Goal: Task Accomplishment & Management: Manage account settings

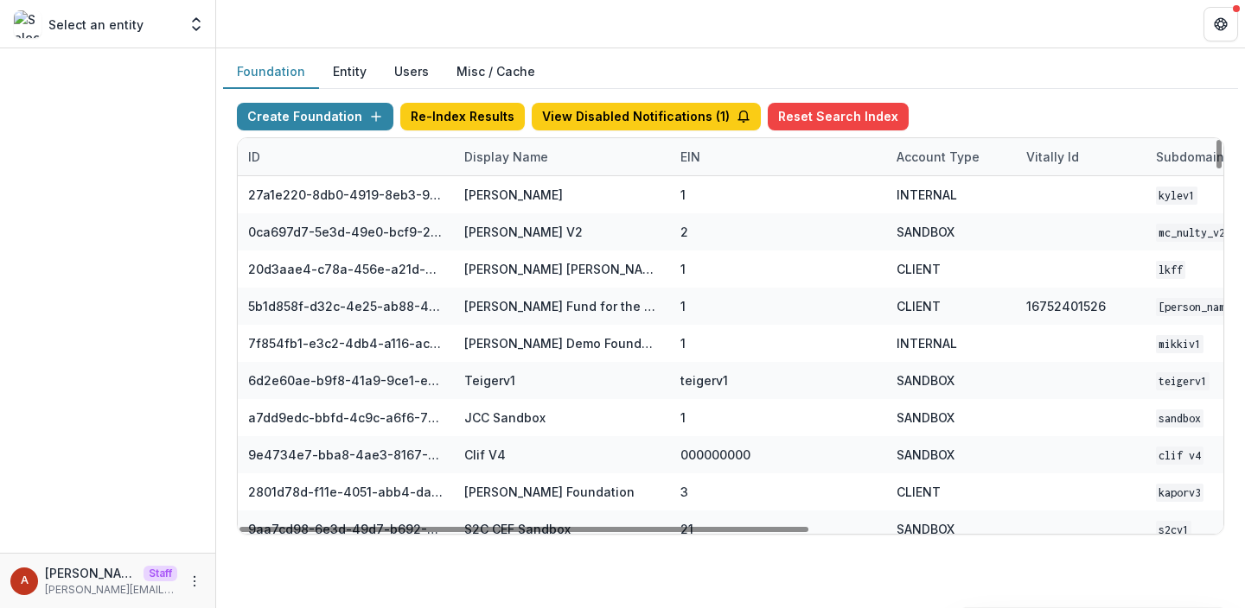
click at [496, 160] on div "Display Name" at bounding box center [506, 157] width 105 height 18
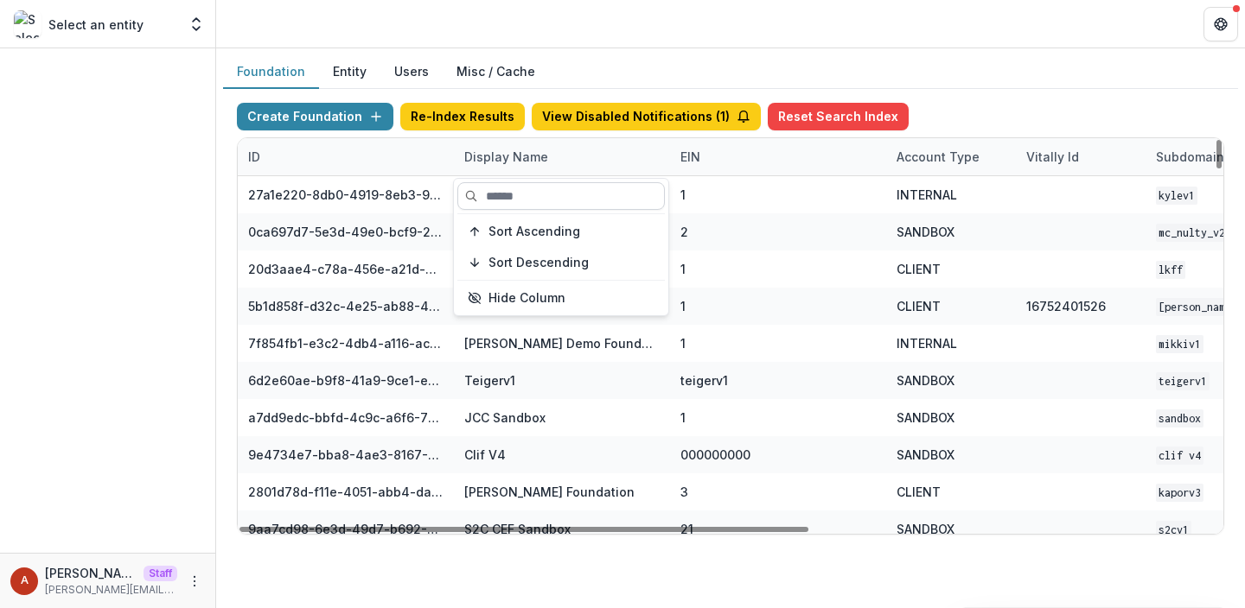
click at [505, 192] on input at bounding box center [560, 196] width 207 height 28
type input "*"
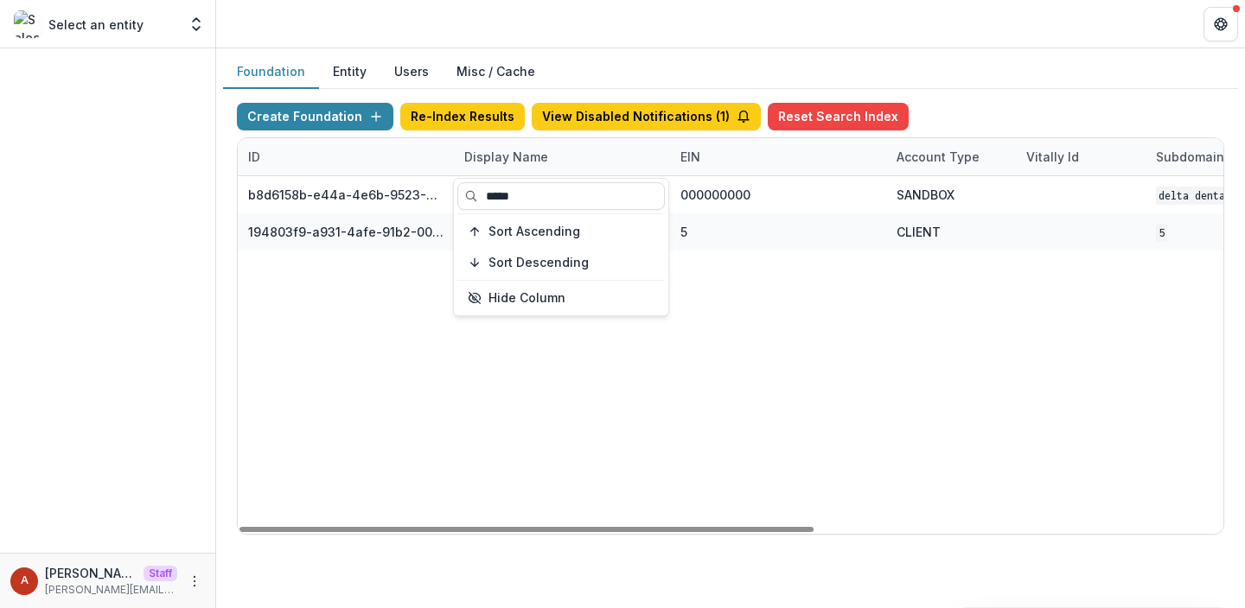
type input "*****"
click at [510, 9] on header at bounding box center [730, 24] width 1029 height 48
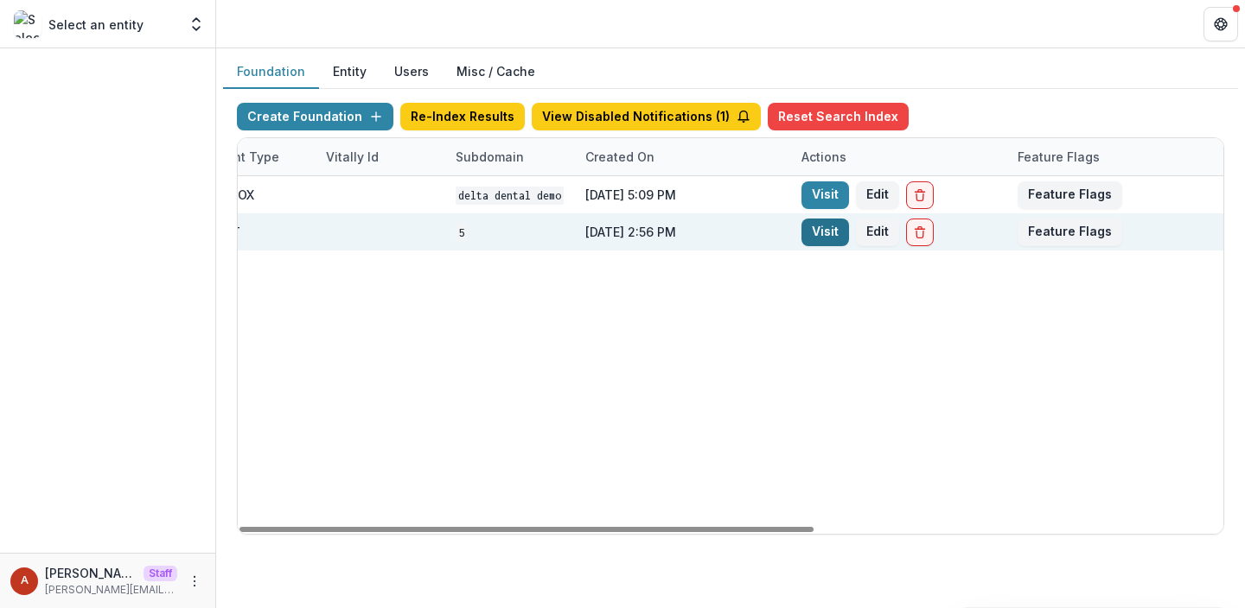
click at [815, 237] on link "Visit" at bounding box center [825, 233] width 48 height 28
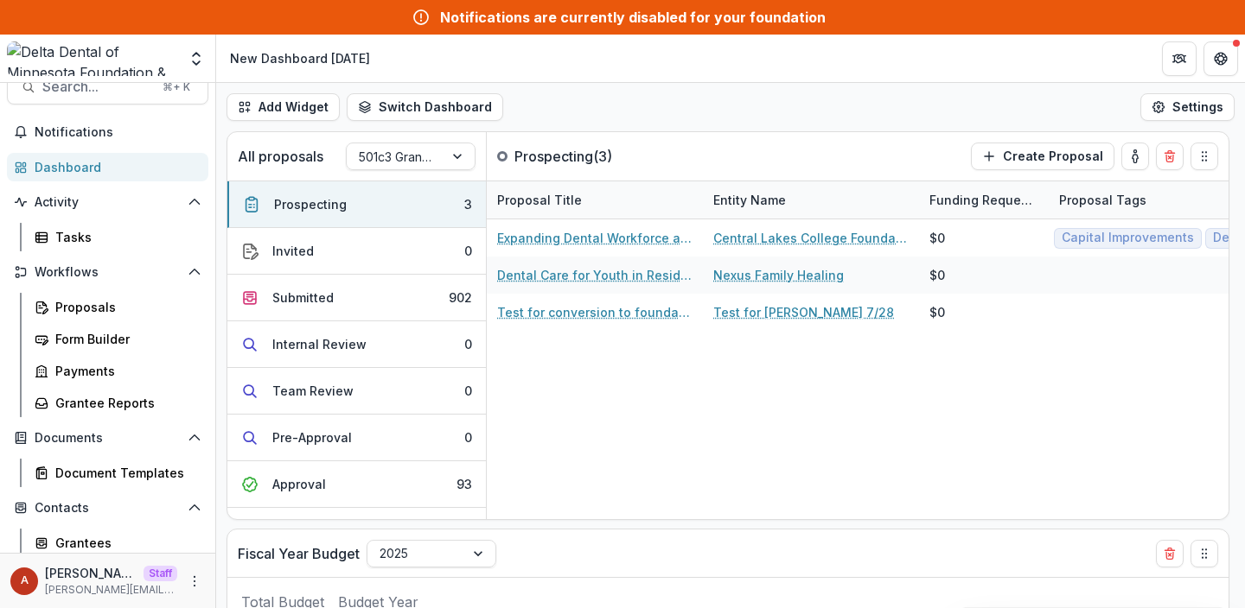
scroll to position [33, 0]
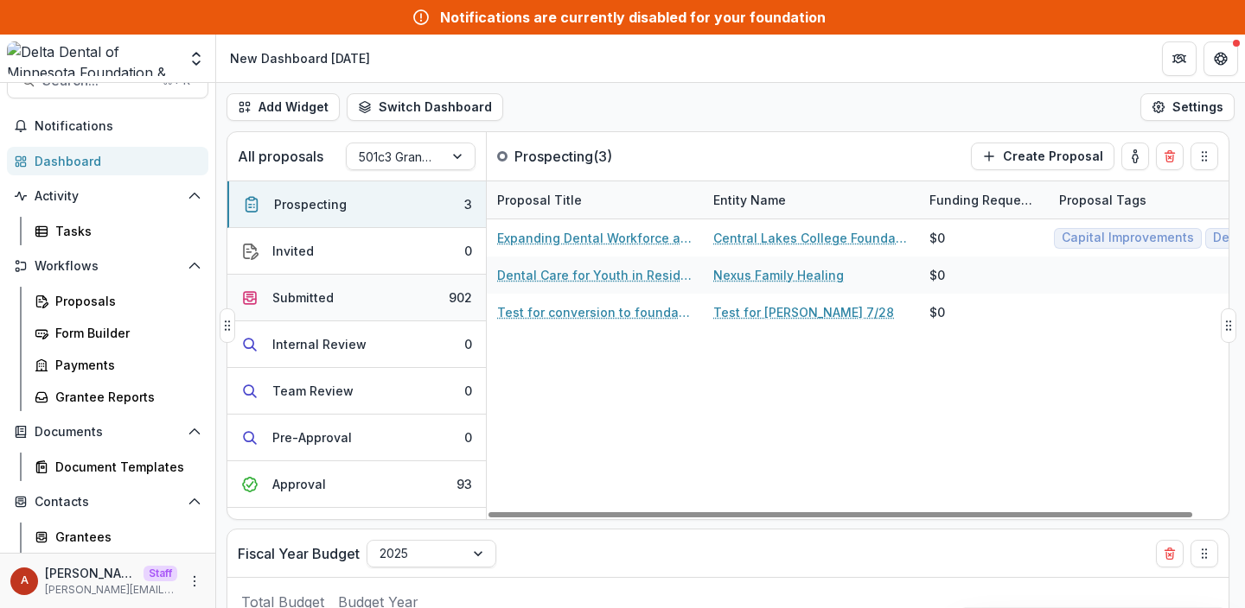
click at [360, 299] on button "Submitted 902" at bounding box center [356, 298] width 258 height 47
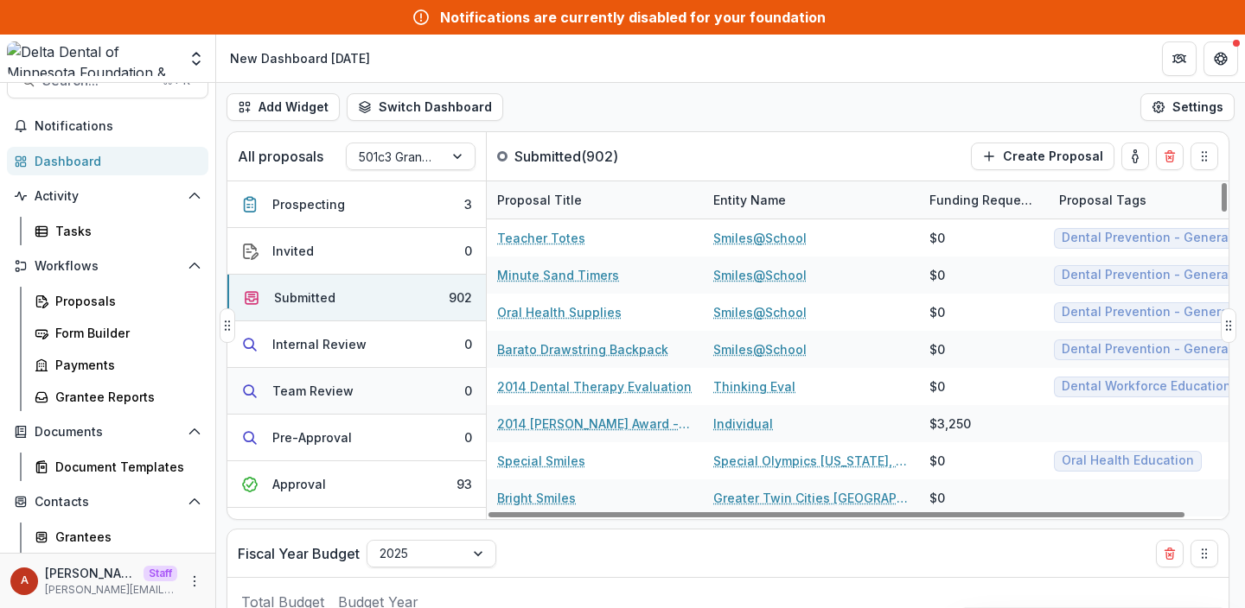
scroll to position [15, 0]
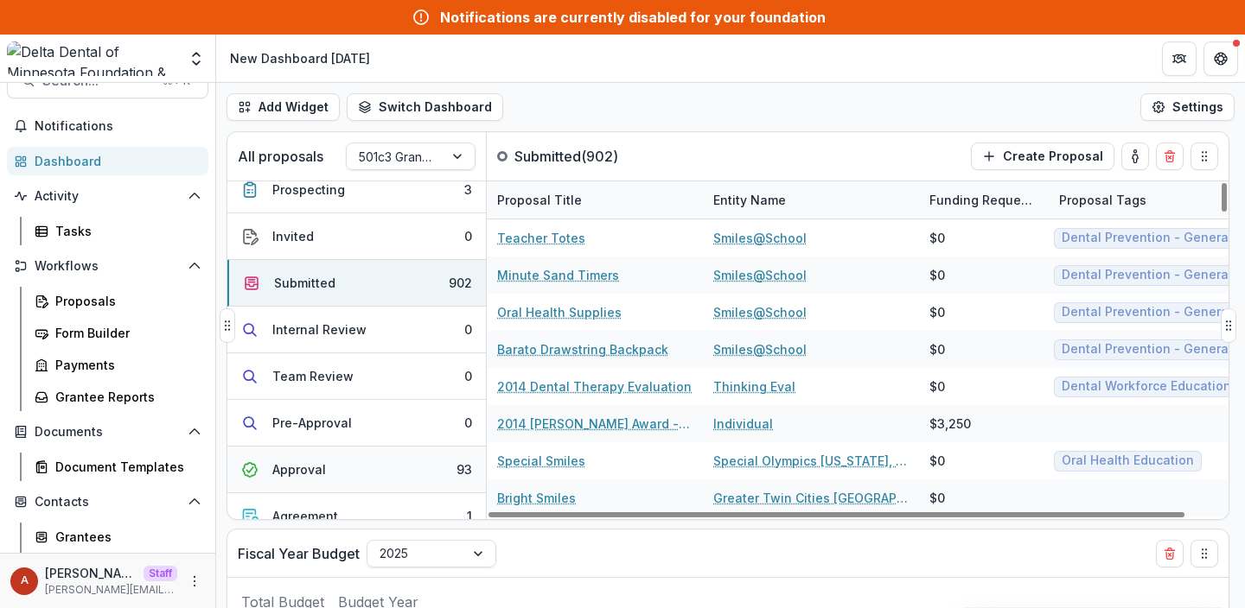
click at [365, 471] on button "Approval 93" at bounding box center [356, 470] width 258 height 47
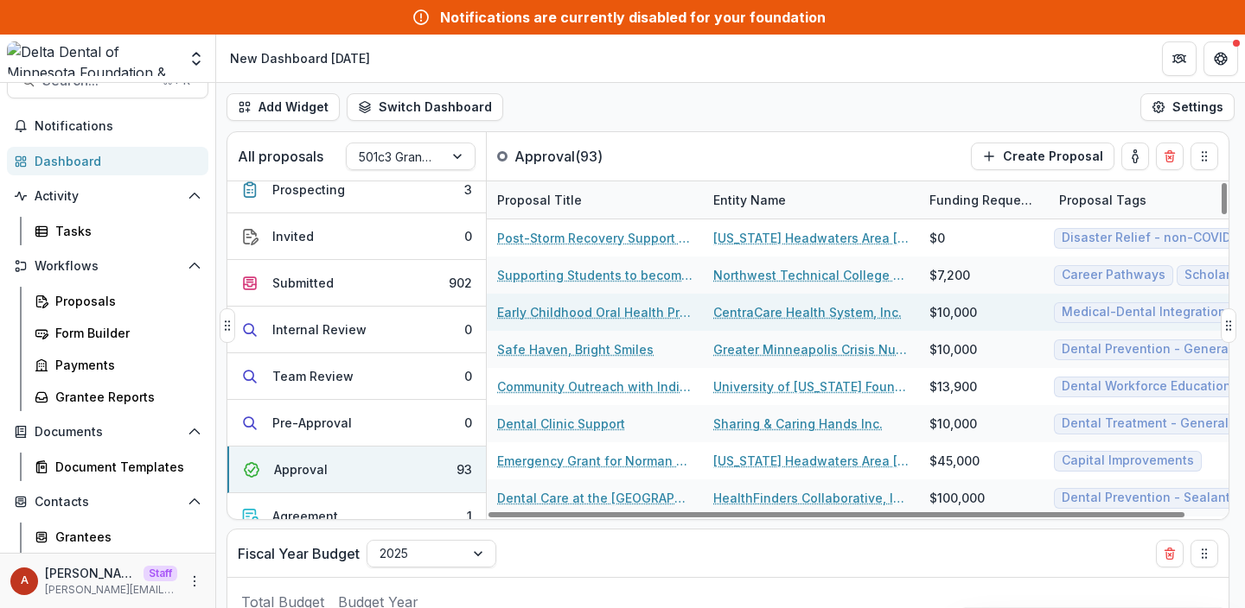
click at [766, 313] on link "CentraCare Health System, Inc." at bounding box center [807, 312] width 188 height 18
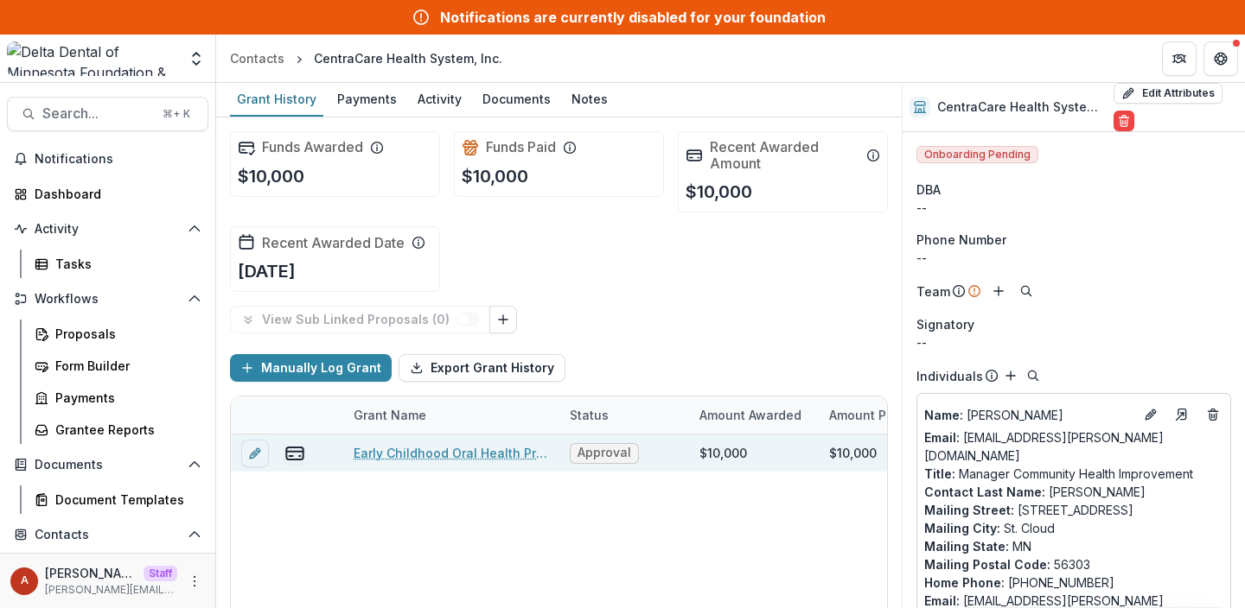
click at [481, 448] on link "Early Childhood Oral Health Promotion at CentraCare Primary Care Clinics" at bounding box center [451, 453] width 195 height 18
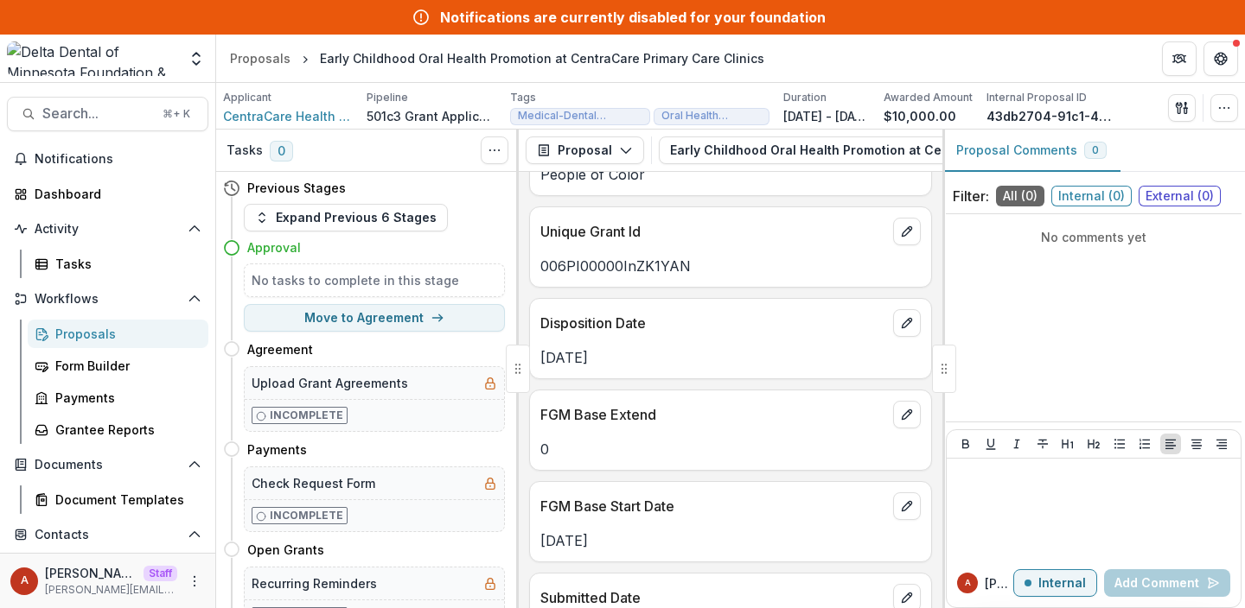
scroll to position [88, 0]
click at [188, 578] on icon "More" at bounding box center [195, 582] width 14 height 14
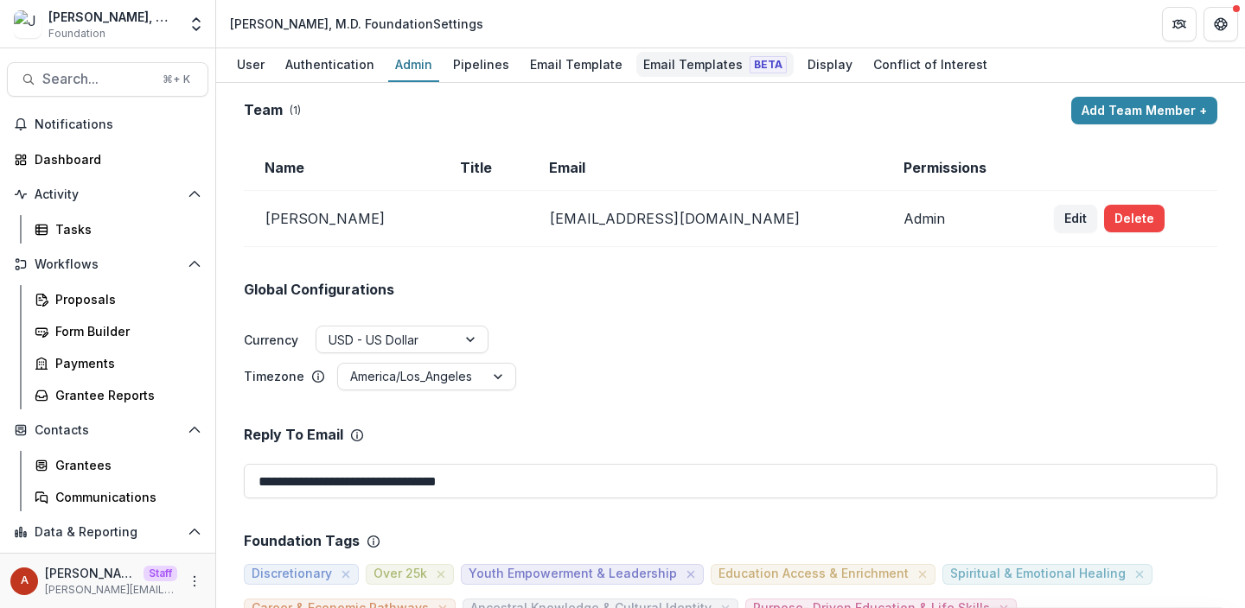
click at [643, 64] on div "Email Templates Beta" at bounding box center [714, 64] width 157 height 25
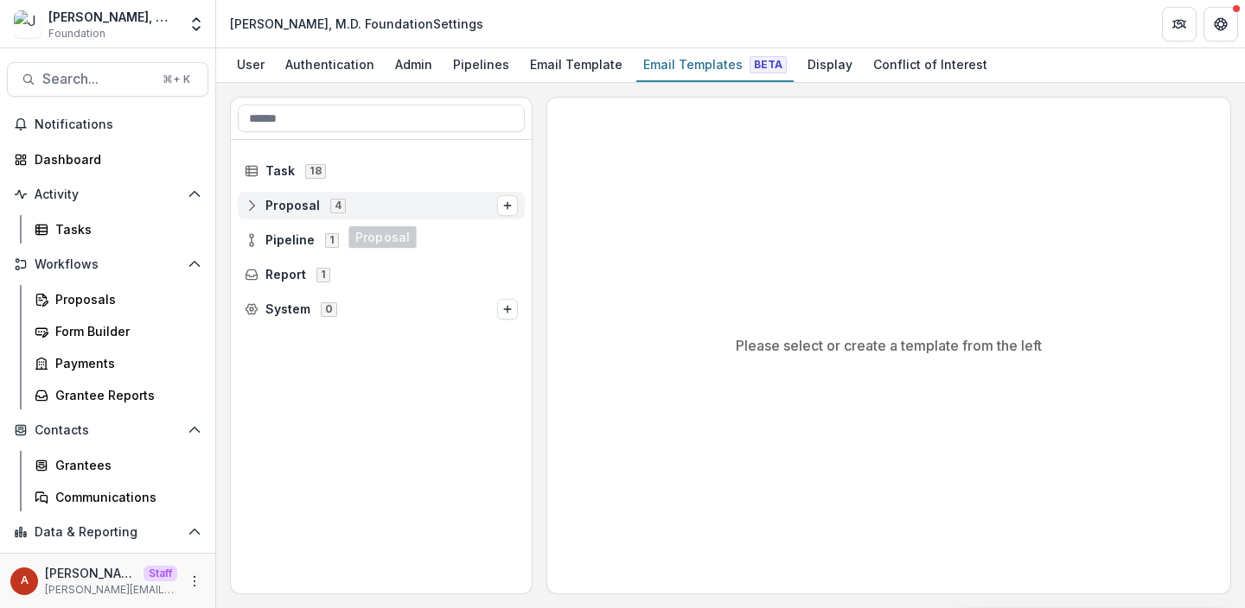
click at [264, 204] on span "Proposal 4" at bounding box center [371, 205] width 252 height 15
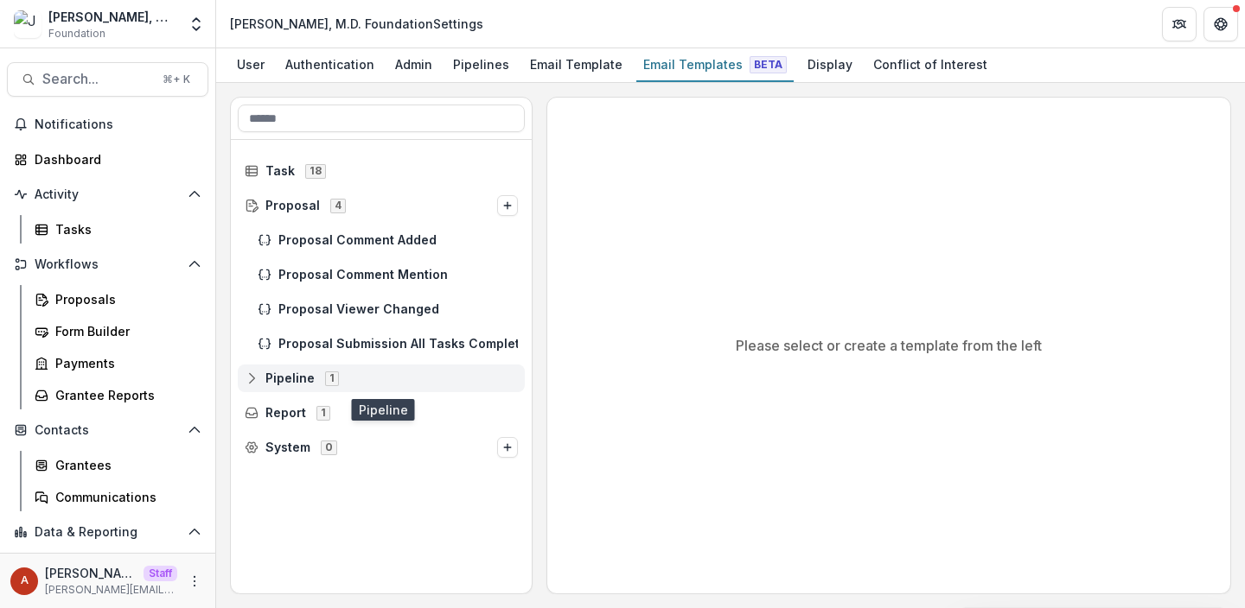
click at [277, 372] on span "Pipeline" at bounding box center [289, 379] width 49 height 15
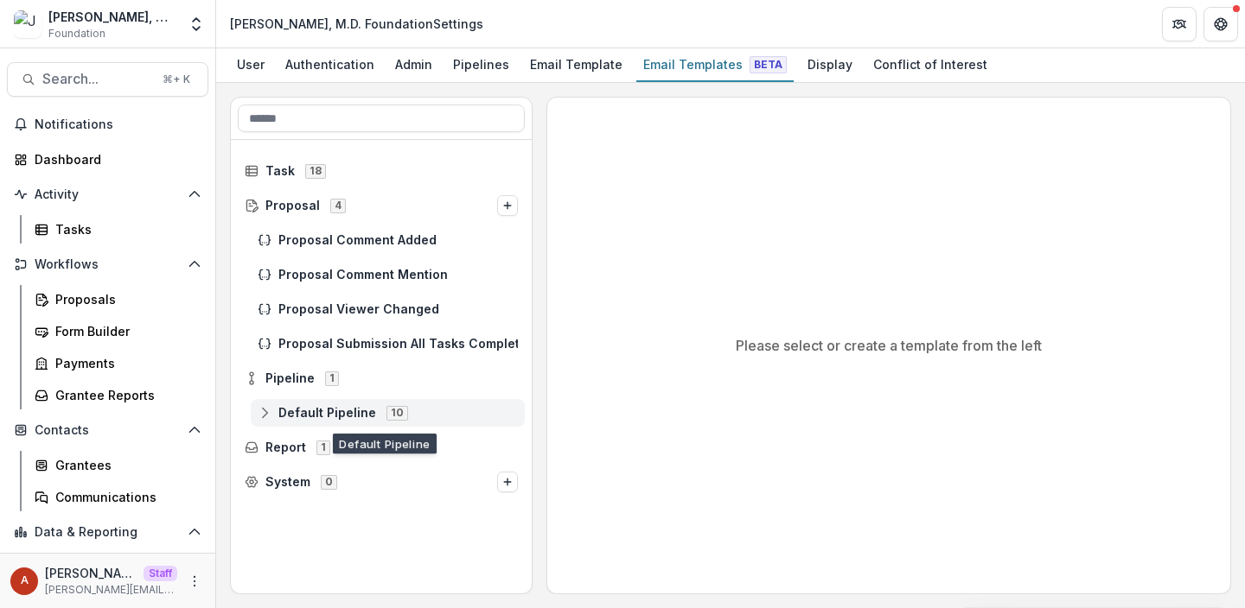
click at [293, 406] on span "Default Pipeline" at bounding box center [327, 413] width 98 height 15
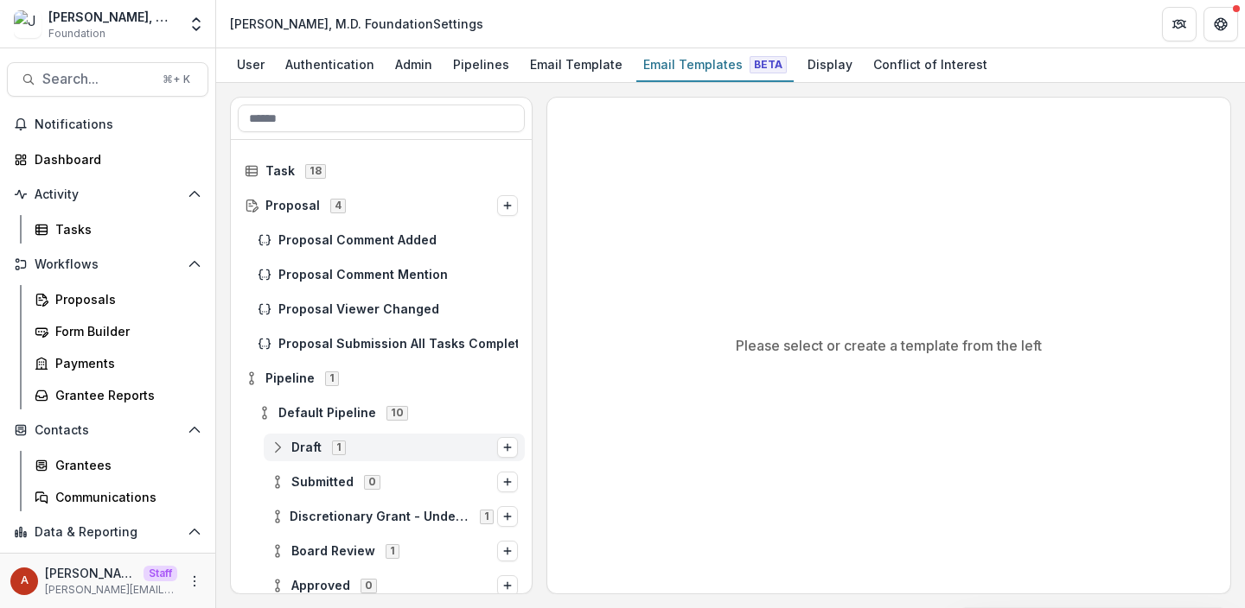
click at [309, 447] on span "Draft" at bounding box center [306, 448] width 30 height 15
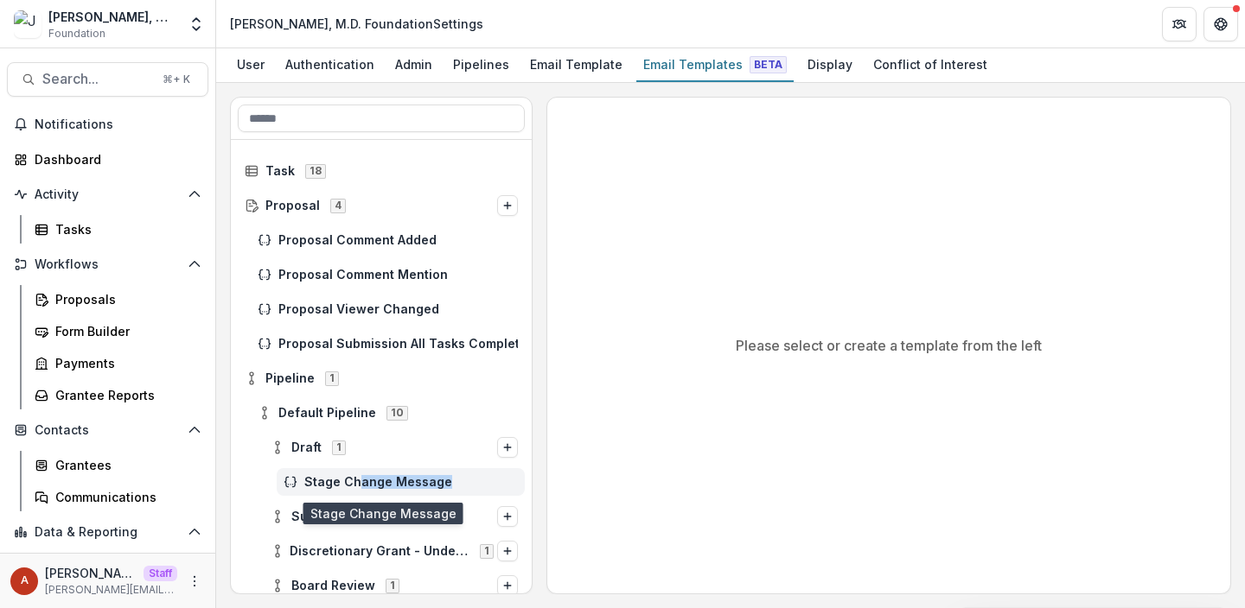
click at [356, 489] on div "Stage Change Message" at bounding box center [401, 482] width 248 height 28
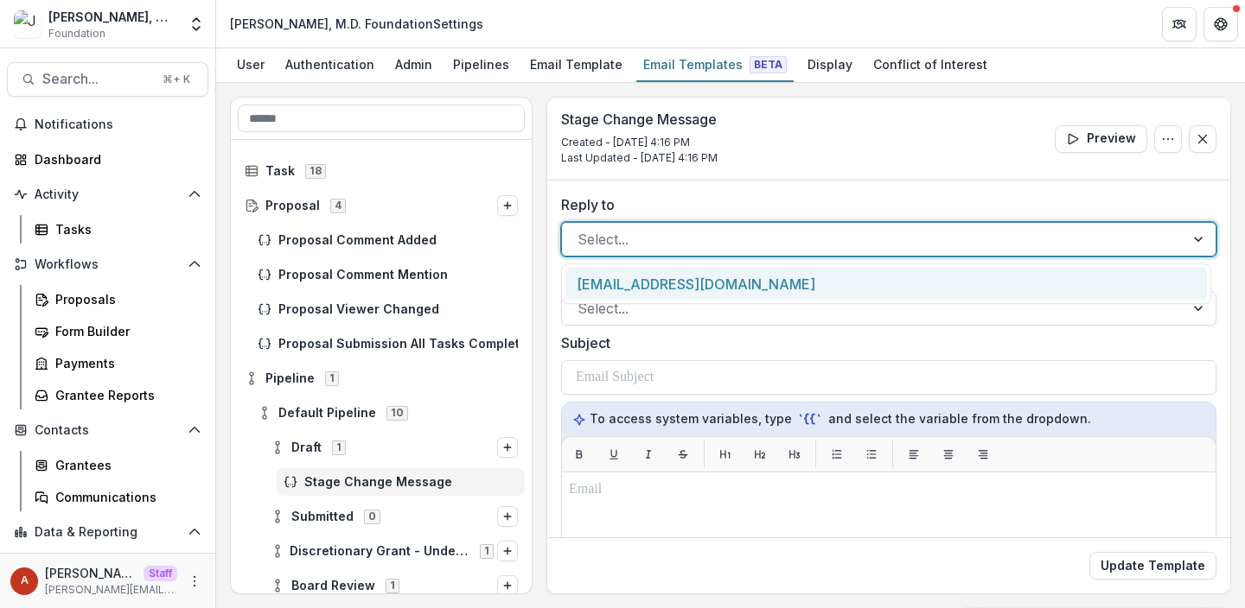
click at [741, 224] on div "Select..." at bounding box center [888, 239] width 655 height 35
type input "****"
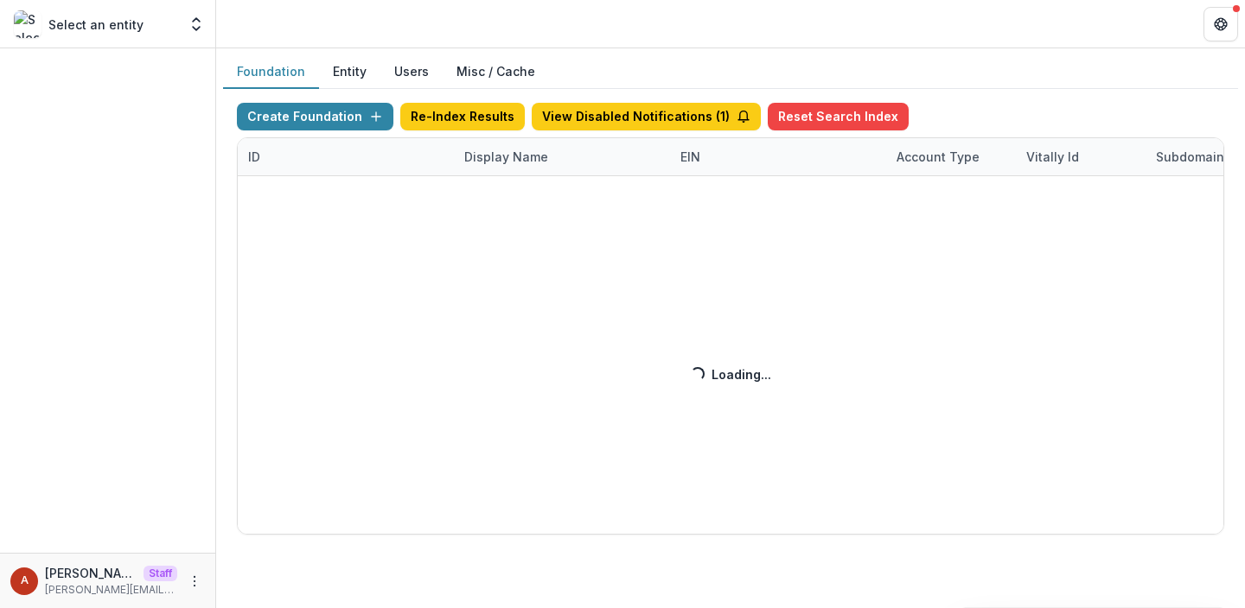
click at [493, 163] on div "Create Foundation Re-Index Results View Disabled Notifications ( 1 ) Reset Sear…" at bounding box center [730, 319] width 987 height 432
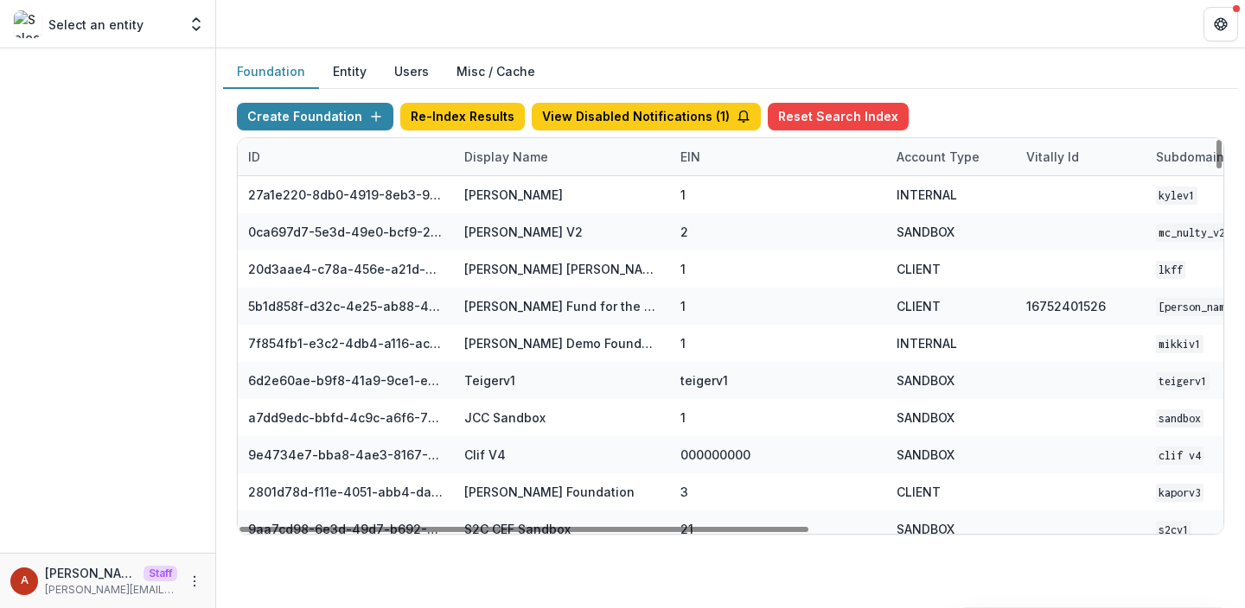
click at [494, 163] on div "Display Name" at bounding box center [506, 157] width 105 height 18
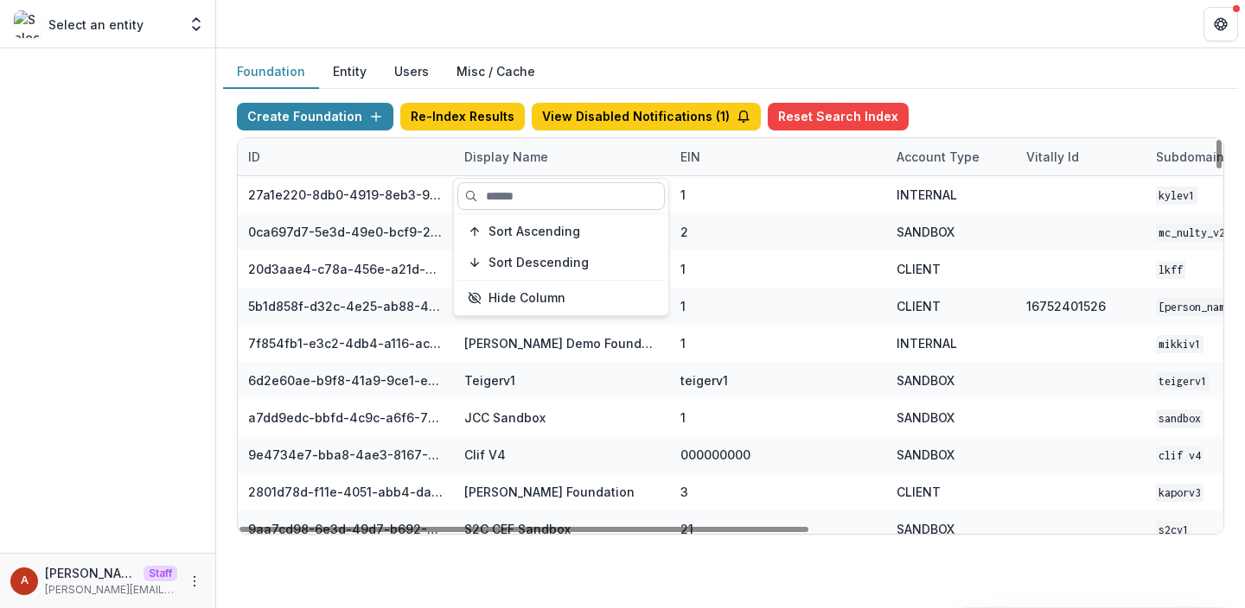
click at [500, 188] on input at bounding box center [560, 196] width 207 height 28
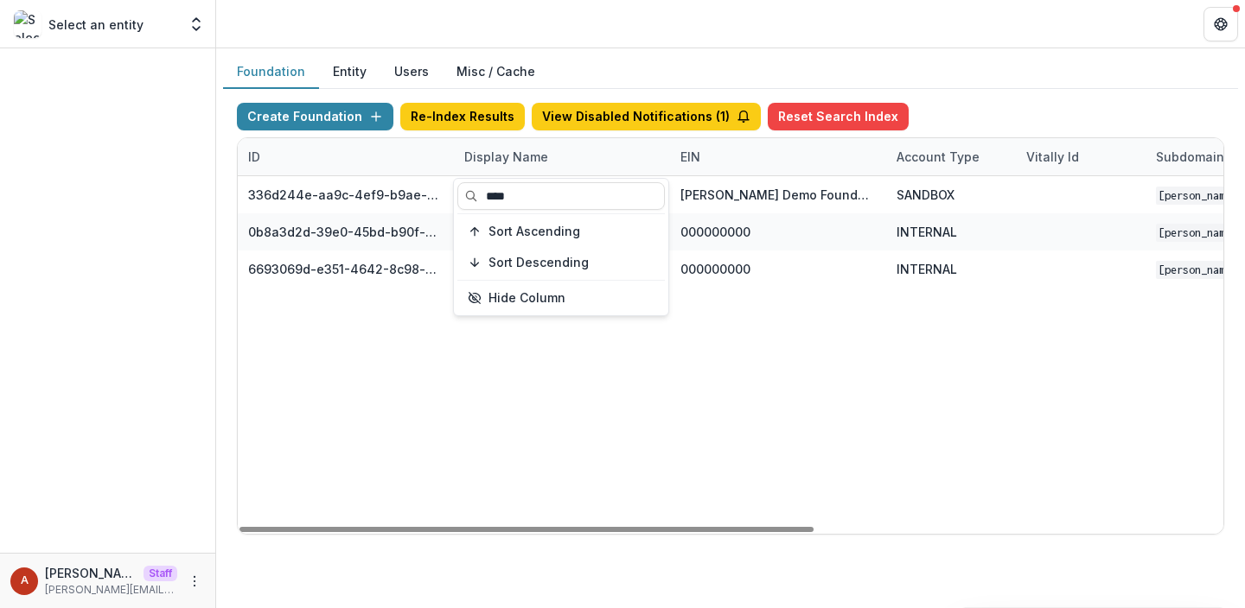
type input "****"
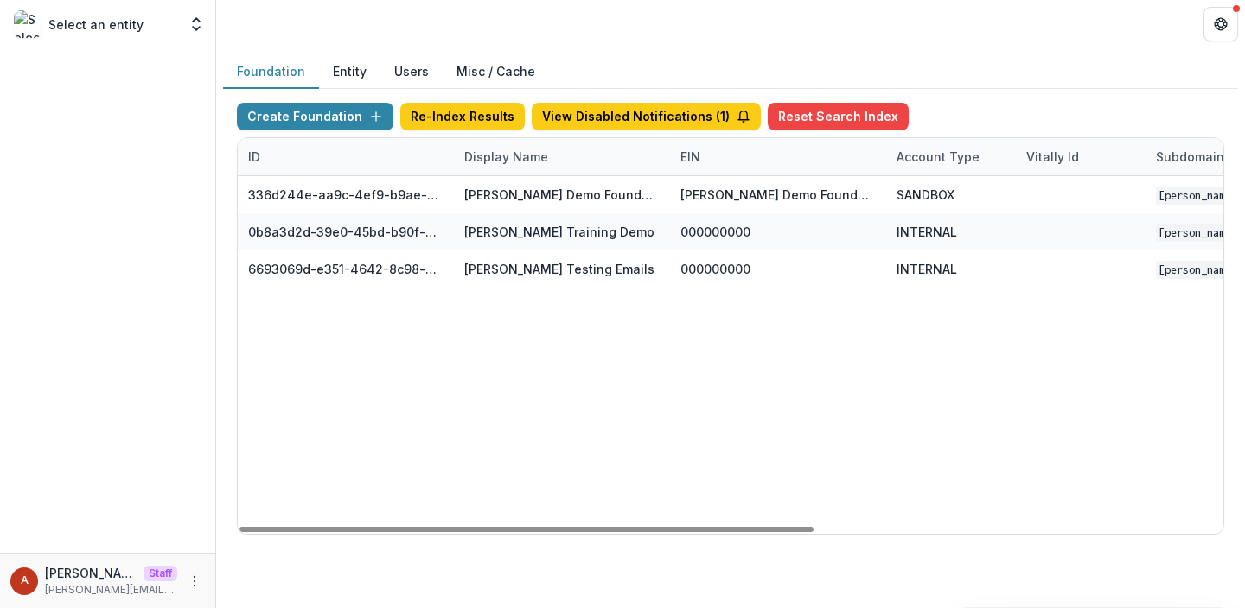
click at [507, 30] on header at bounding box center [730, 24] width 1029 height 48
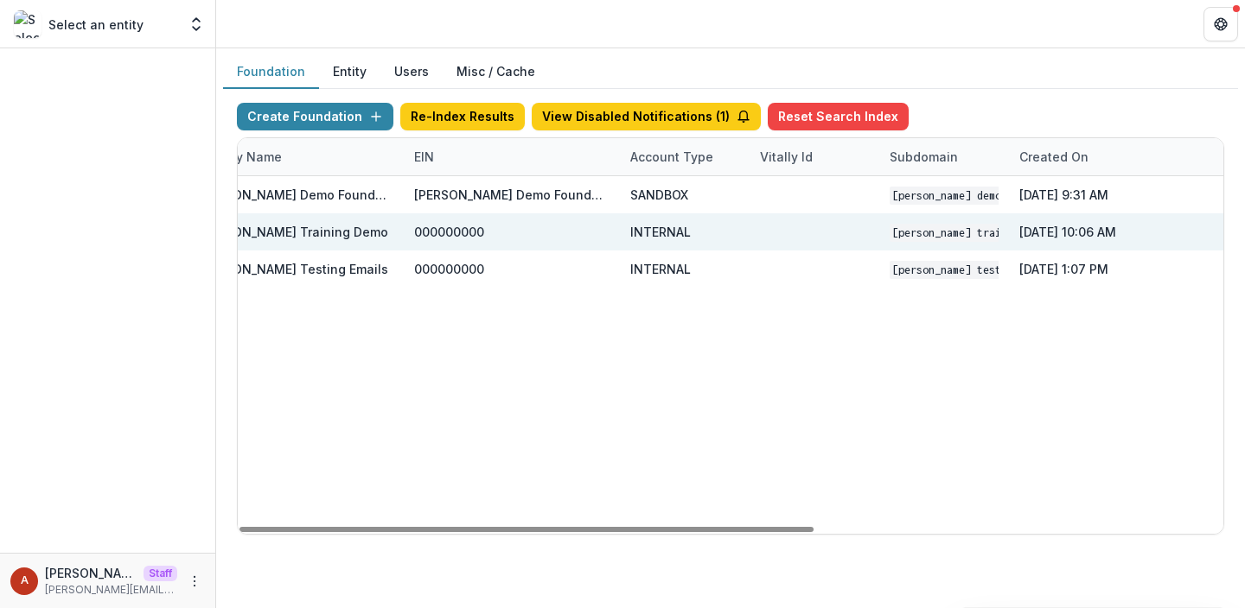
scroll to position [0, 700]
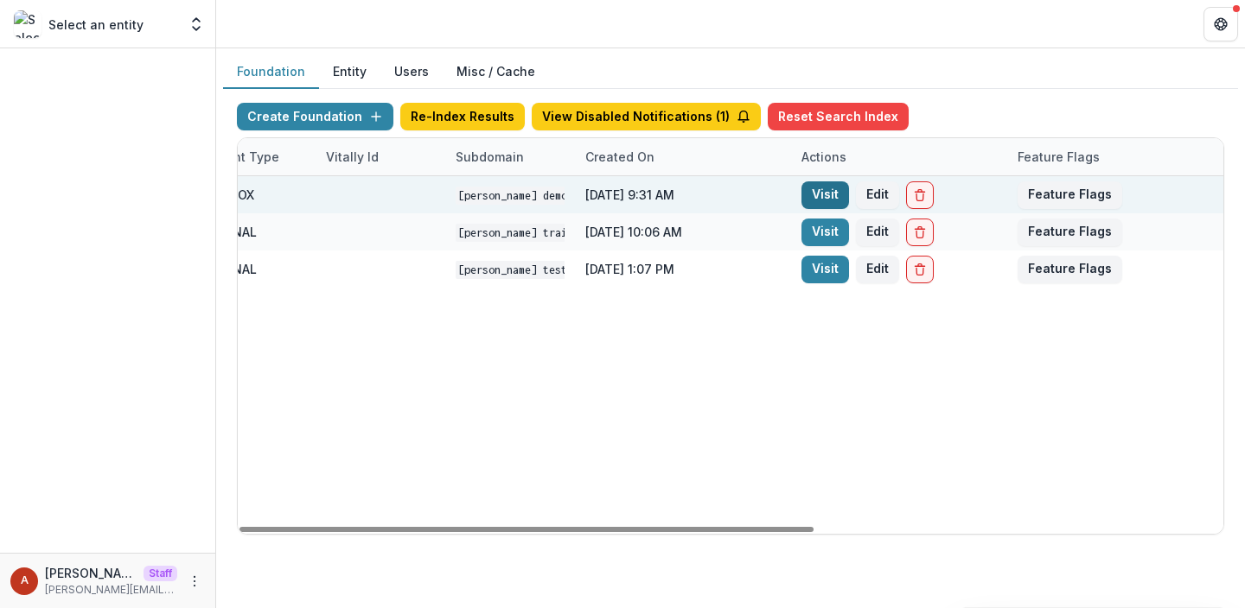
click at [831, 190] on link "Visit" at bounding box center [825, 196] width 48 height 28
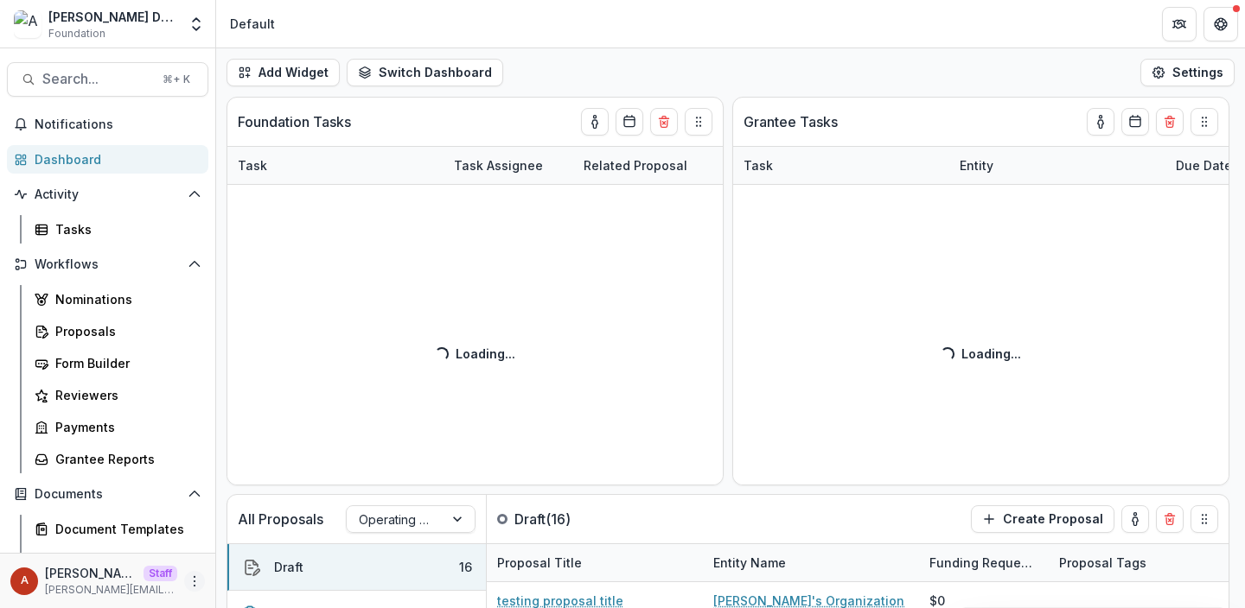
click at [188, 582] on icon "More" at bounding box center [195, 582] width 14 height 14
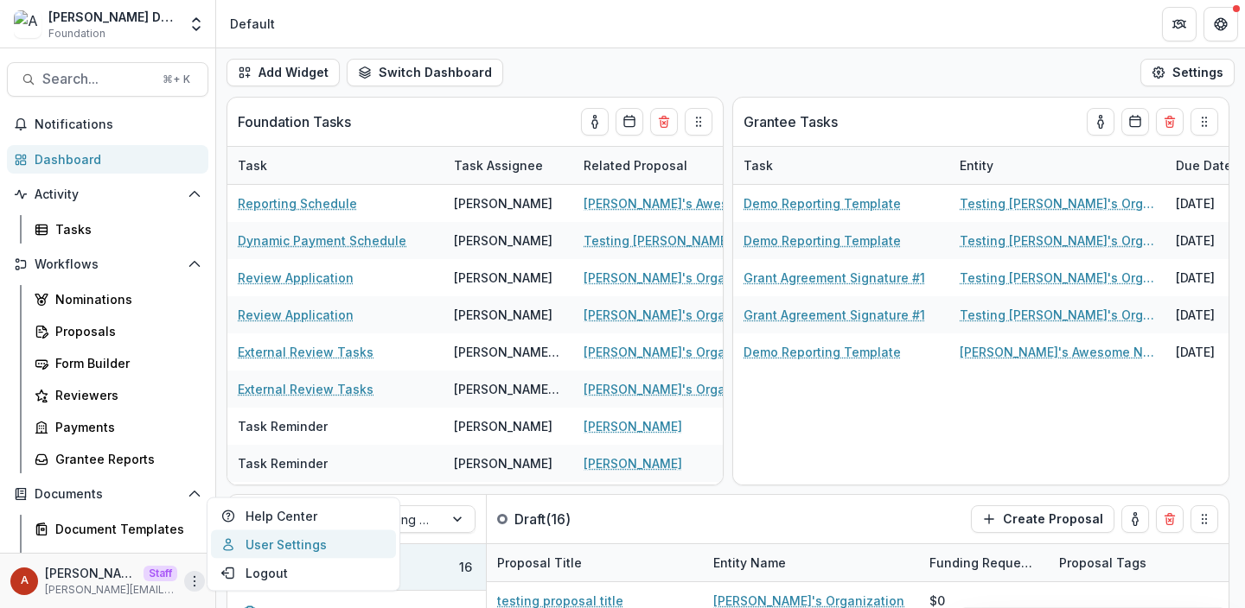
click at [262, 546] on link "User Settings" at bounding box center [303, 545] width 185 height 29
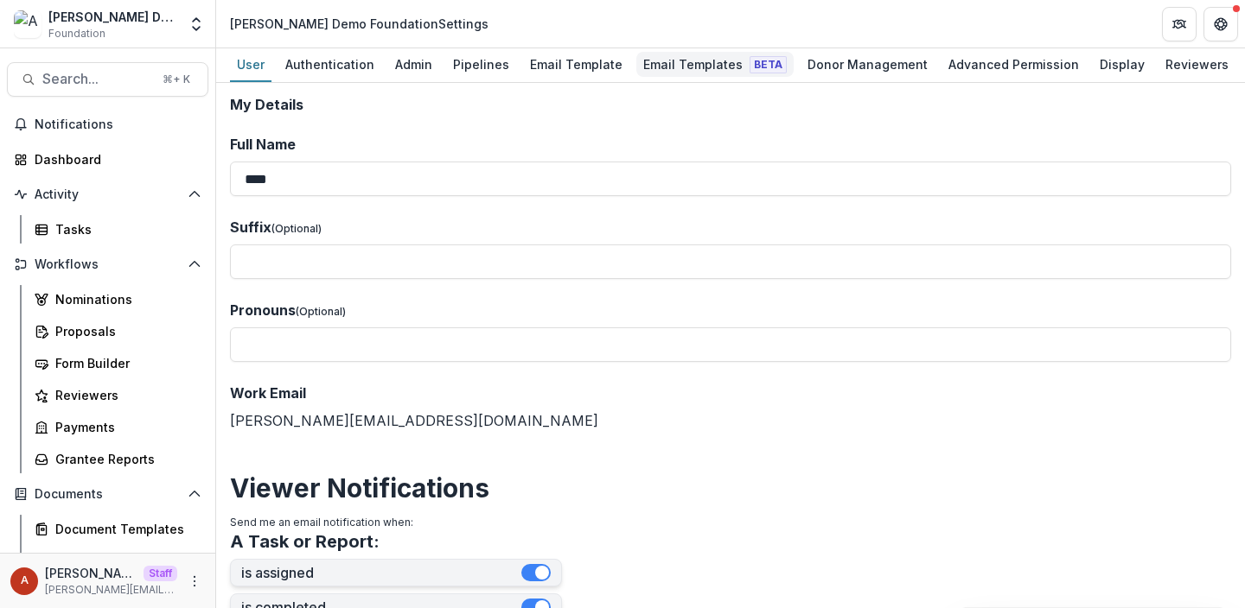
click at [661, 62] on div "Email Templates Beta" at bounding box center [714, 64] width 157 height 25
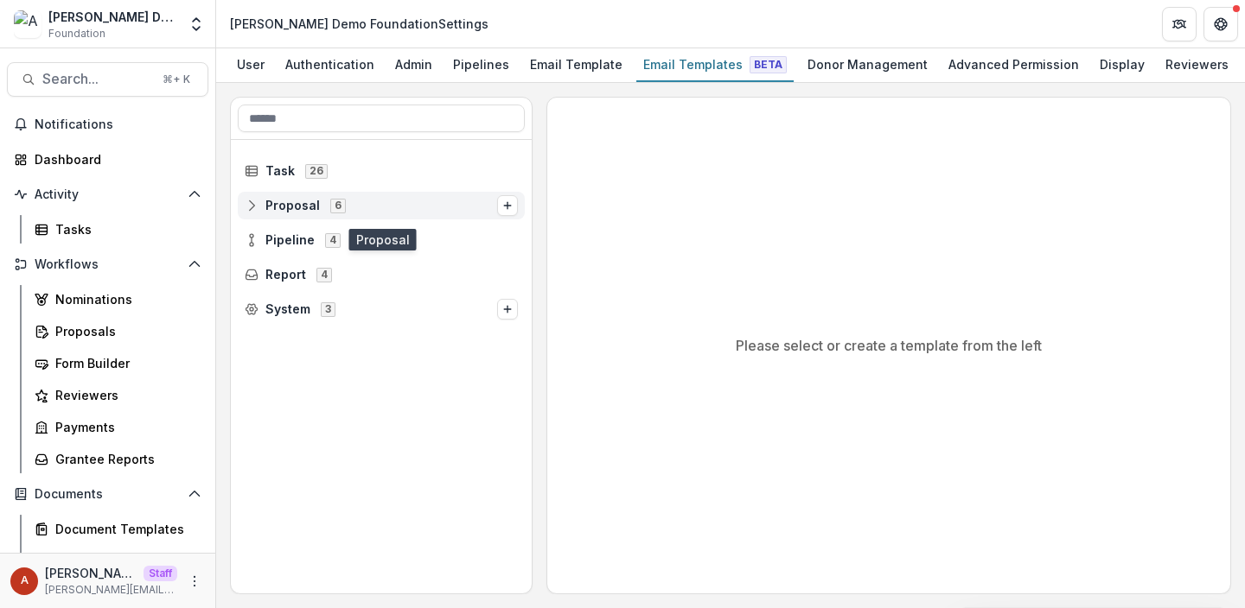
click at [429, 207] on span "Proposal 6" at bounding box center [371, 205] width 252 height 15
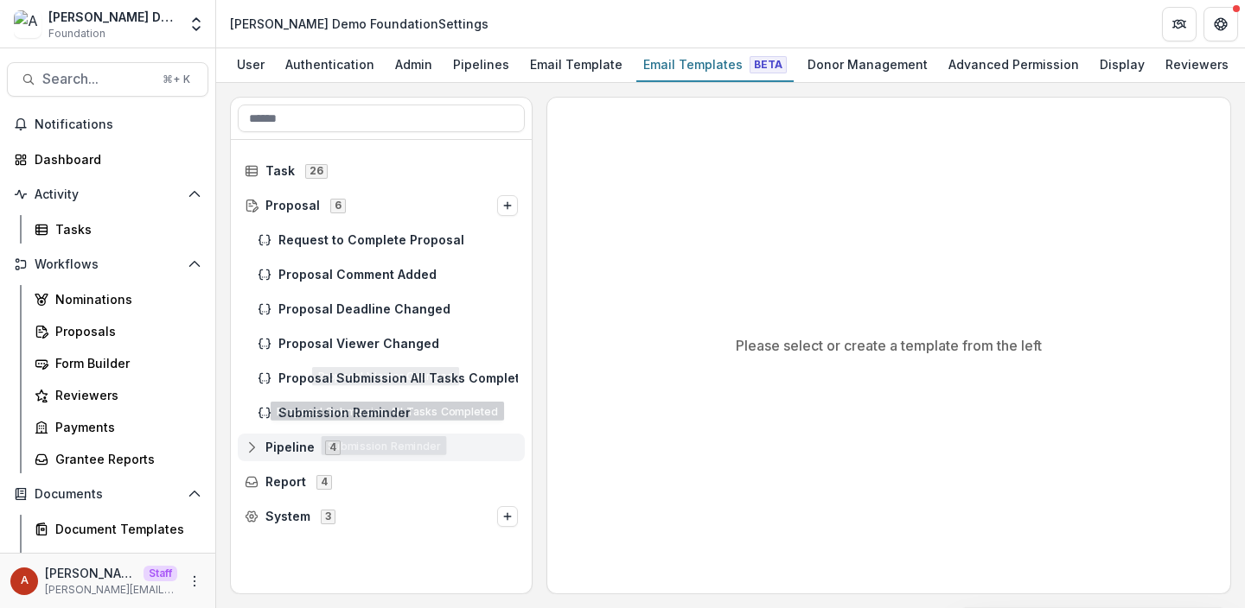
click at [296, 454] on span "Pipeline" at bounding box center [289, 448] width 49 height 15
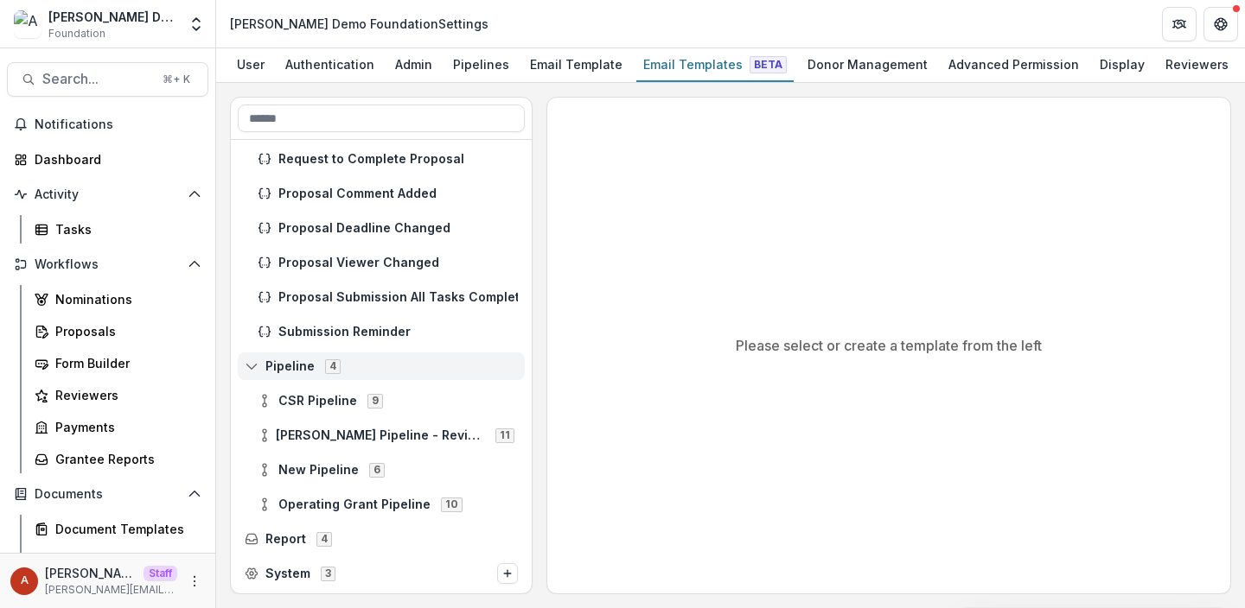
scroll to position [80, 0]
click at [308, 439] on span "Anna Test Pipeline - Review Heavy" at bounding box center [380, 437] width 209 height 15
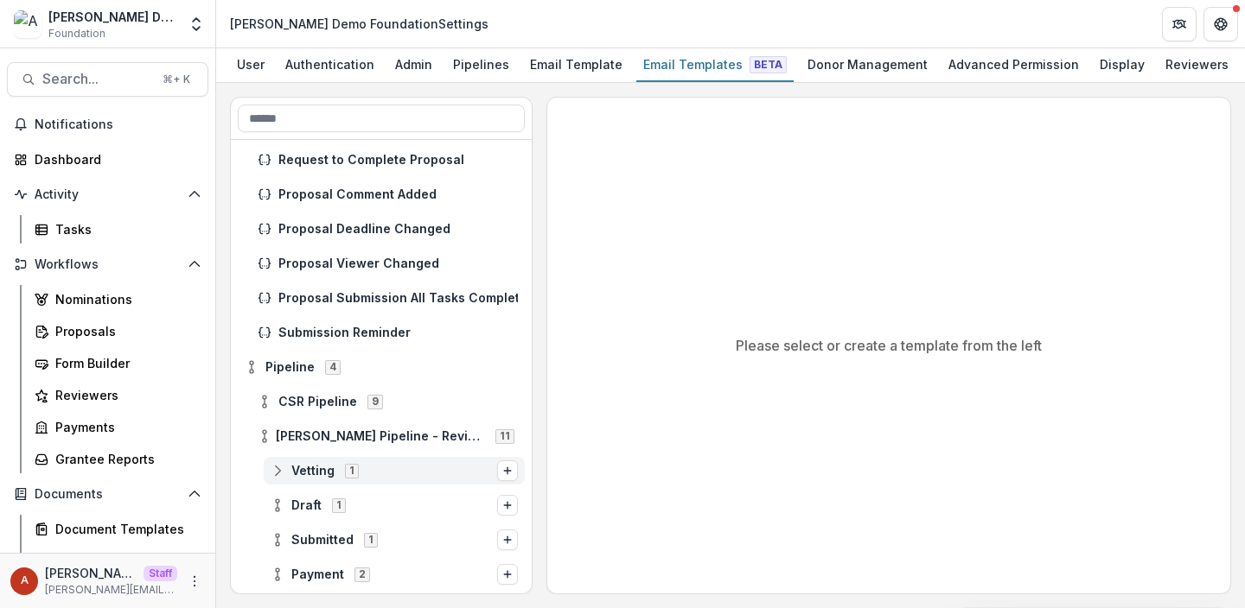
click at [309, 481] on div "Vetting 1" at bounding box center [394, 471] width 261 height 28
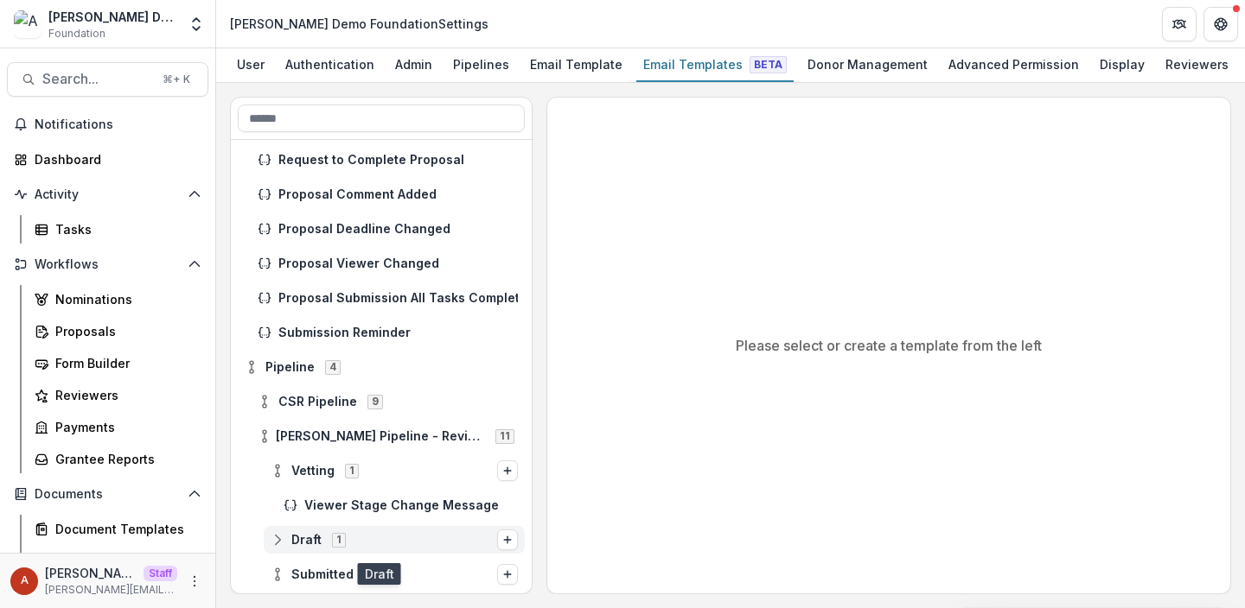
click at [309, 545] on span "Draft" at bounding box center [306, 540] width 30 height 15
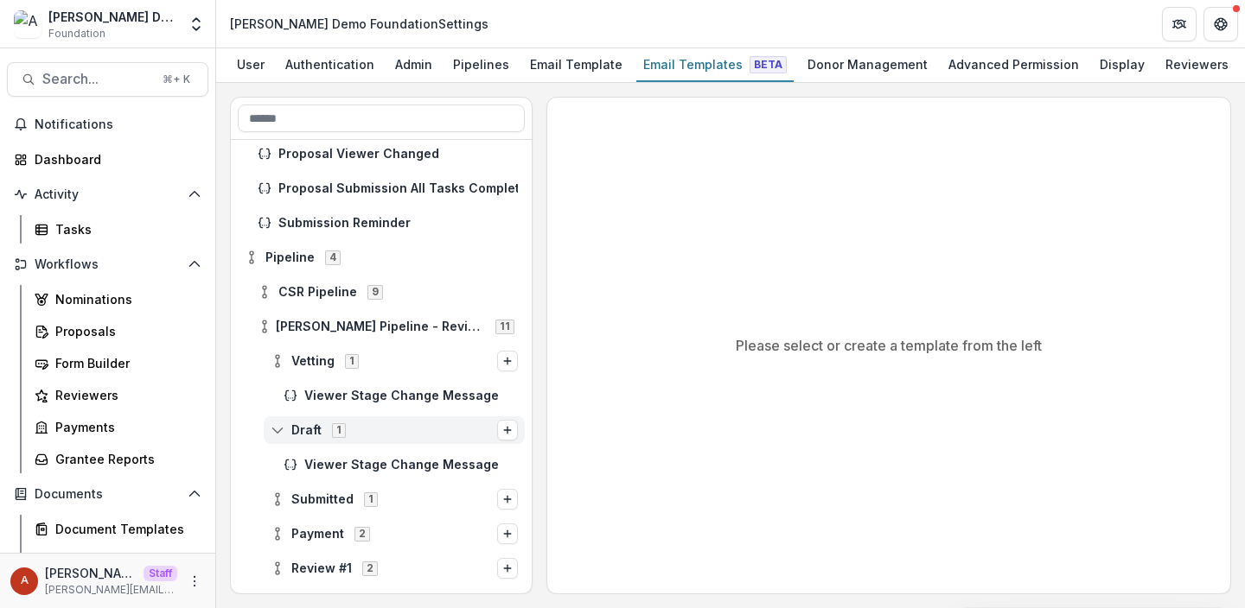
scroll to position [214, 0]
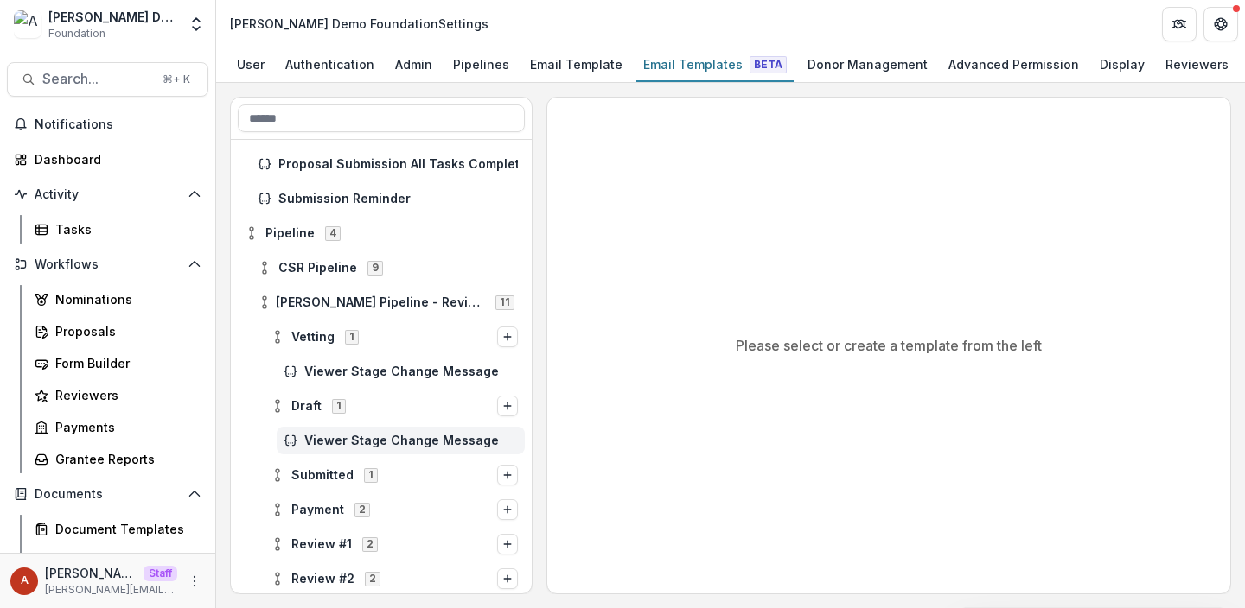
click at [367, 445] on span "Viewer Stage Change Message" at bounding box center [410, 441] width 213 height 15
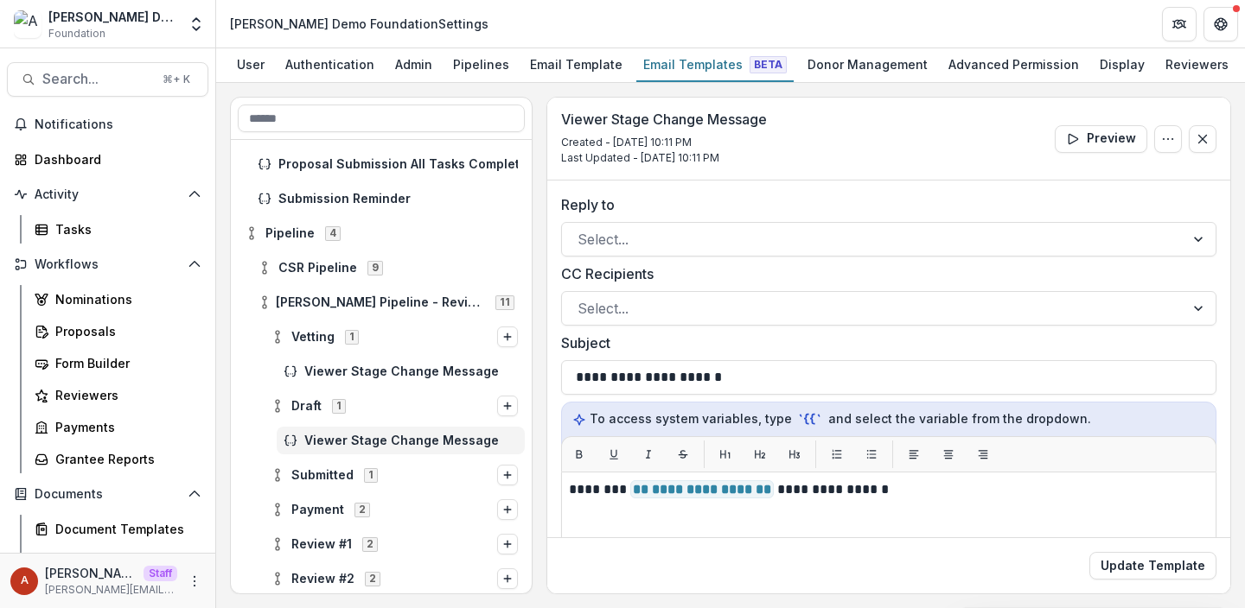
click at [654, 219] on div "Reply to Select..." at bounding box center [888, 225] width 655 height 62
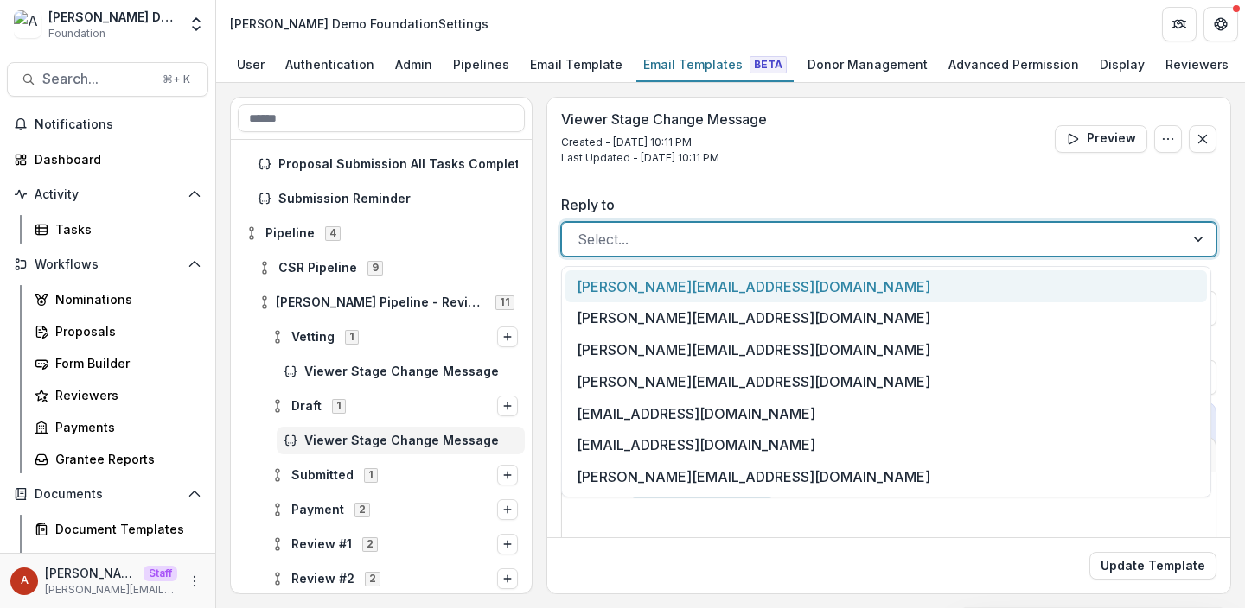
click at [654, 233] on div at bounding box center [872, 239] width 591 height 24
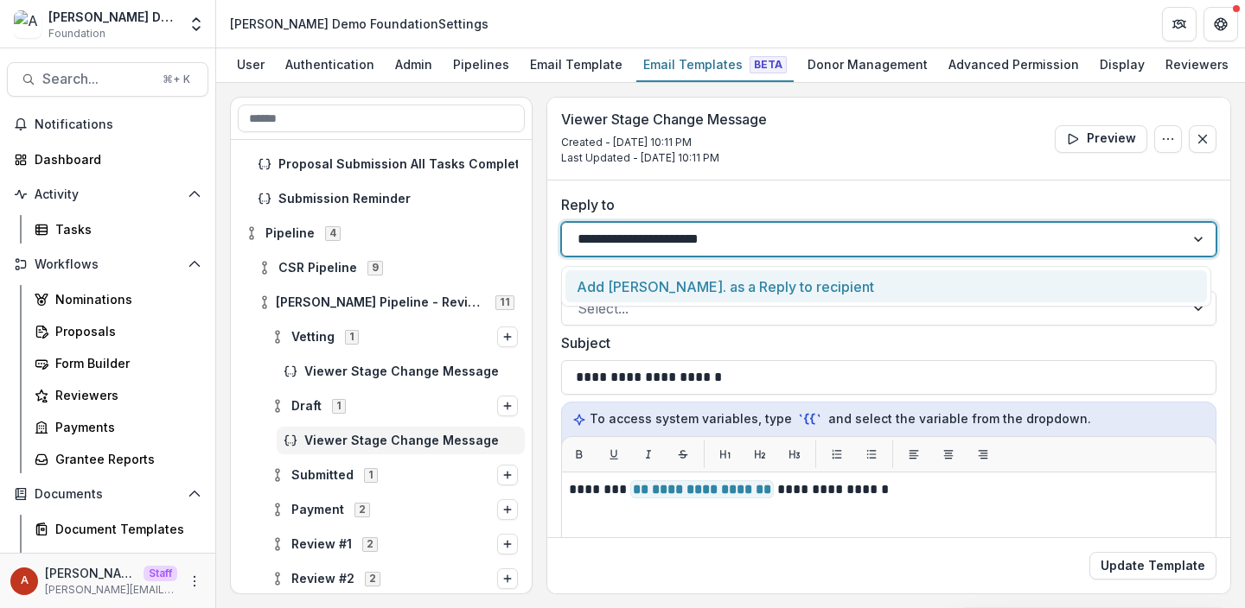
type input "**********"
